Goal: Information Seeking & Learning: Learn about a topic

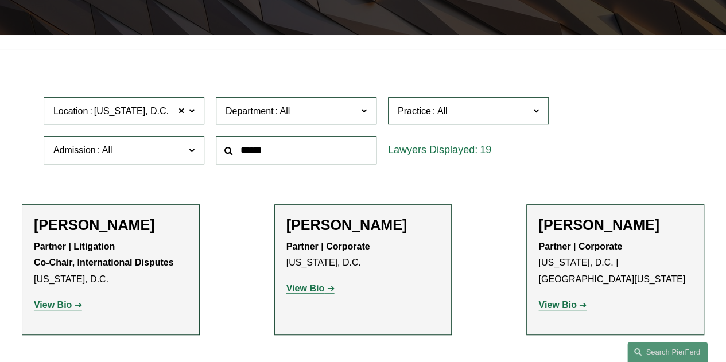
scroll to position [255, 0]
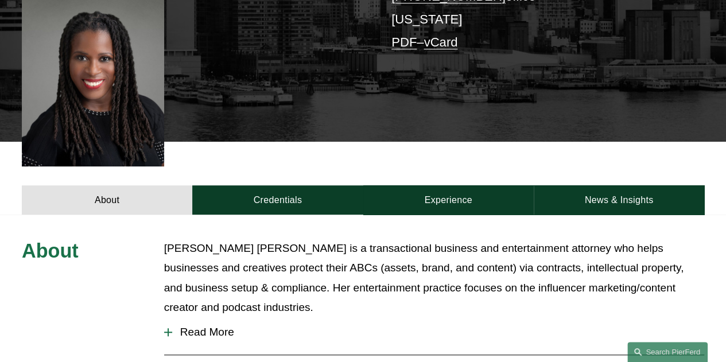
scroll to position [315, 0]
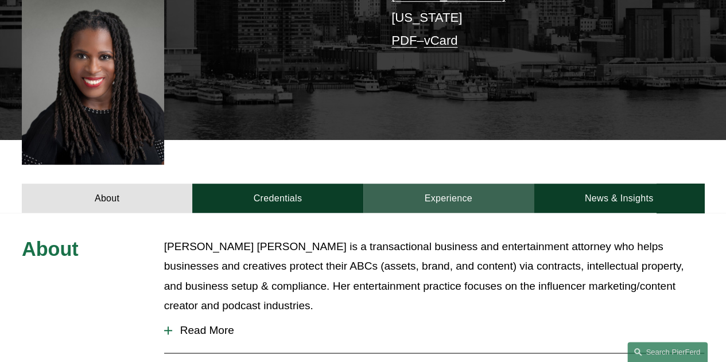
click at [445, 184] on link "Experience" at bounding box center [448, 198] width 170 height 29
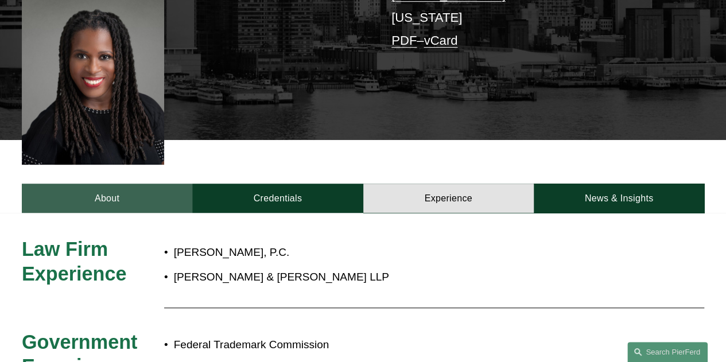
click at [102, 184] on link "About" at bounding box center [107, 198] width 170 height 29
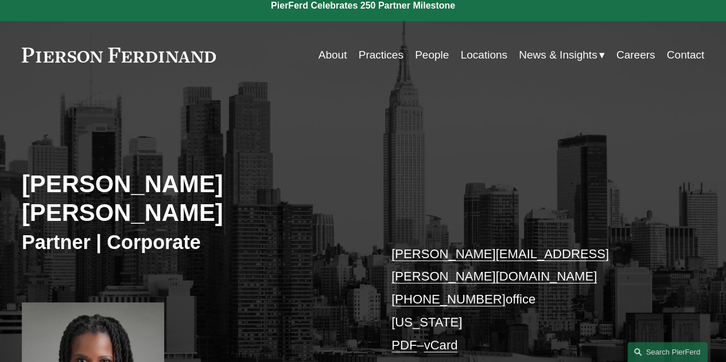
scroll to position [0, 0]
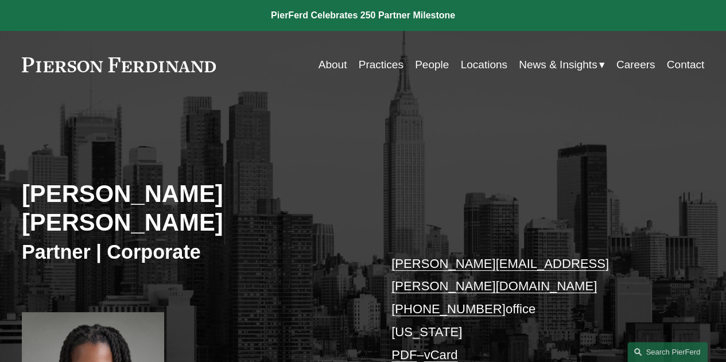
click at [429, 68] on link "People" at bounding box center [432, 65] width 34 height 22
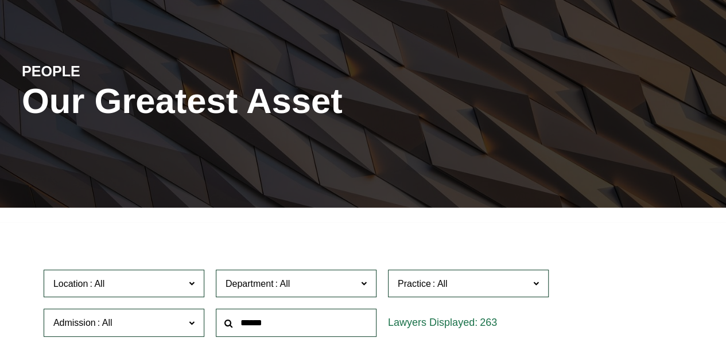
scroll to position [87, 0]
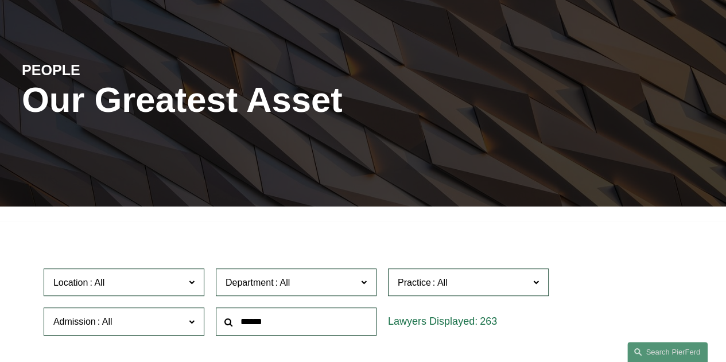
click at [308, 327] on input "text" at bounding box center [296, 322] width 161 height 28
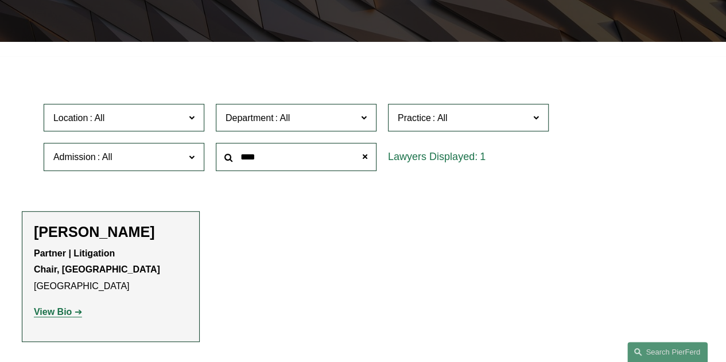
scroll to position [256, 0]
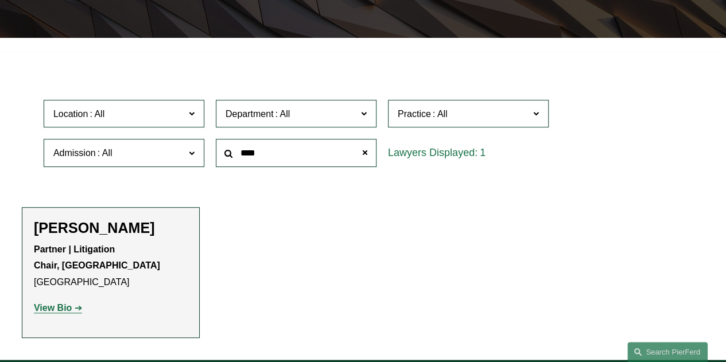
type input "****"
click at [64, 305] on p "View Bio" at bounding box center [111, 308] width 154 height 17
click at [60, 312] on strong "View Bio" at bounding box center [53, 308] width 38 height 10
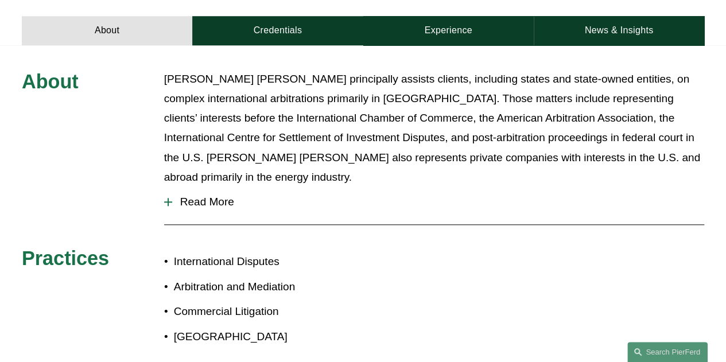
scroll to position [458, 0]
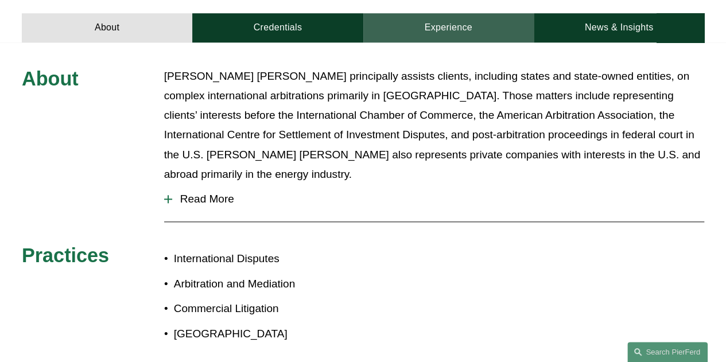
click at [434, 31] on link "Experience" at bounding box center [448, 27] width 170 height 29
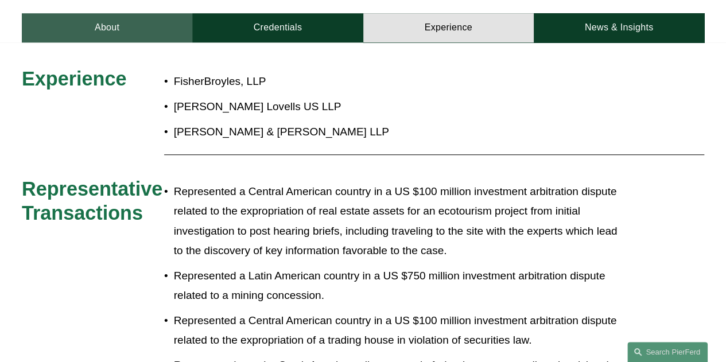
click at [127, 30] on link "About" at bounding box center [107, 27] width 170 height 29
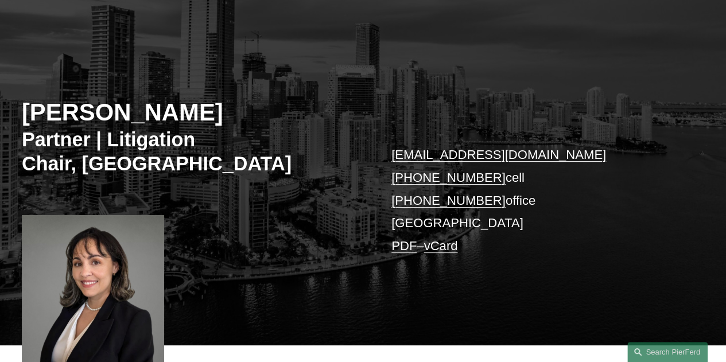
scroll to position [81, 0]
